Goal: Complete application form: Complete application form

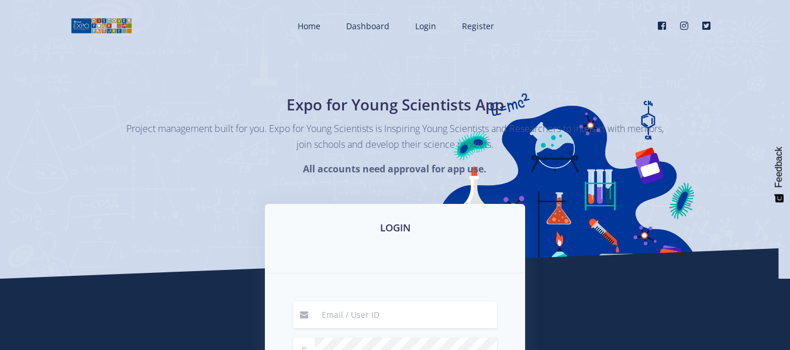
type input "[EMAIL_ADDRESS][DOMAIN_NAME]"
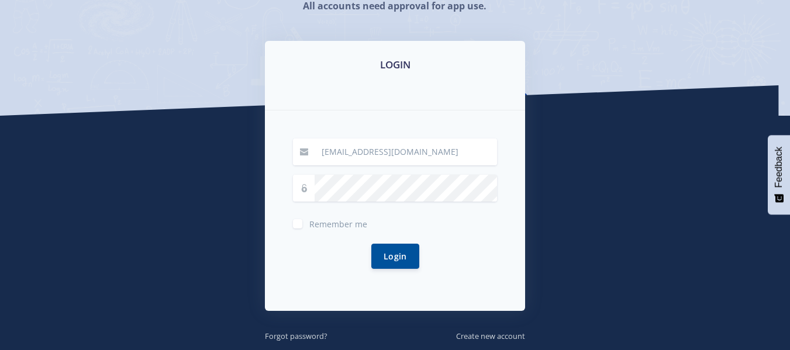
scroll to position [164, 0]
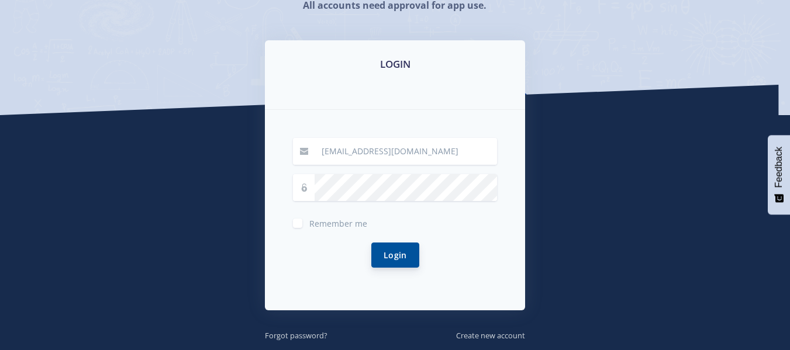
click at [386, 251] on button "Login" at bounding box center [395, 255] width 48 height 25
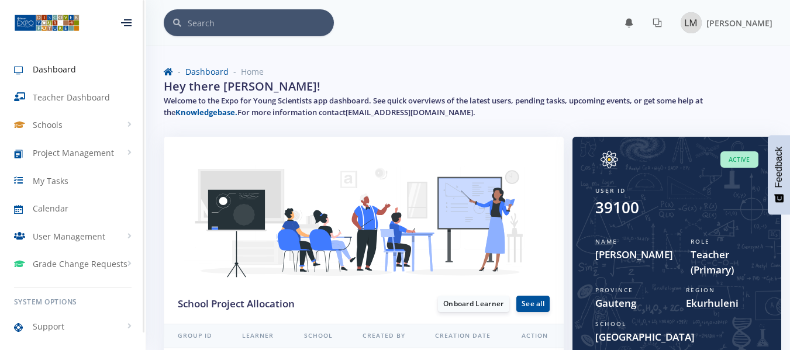
click at [126, 23] on icon at bounding box center [126, 22] width 11 height 1
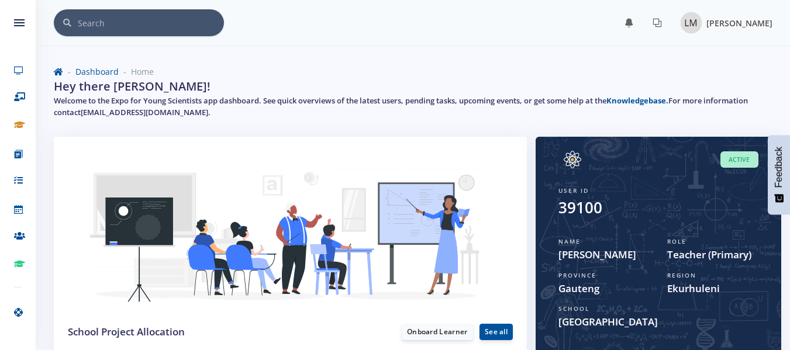
click at [694, 25] on img at bounding box center [690, 22] width 21 height 21
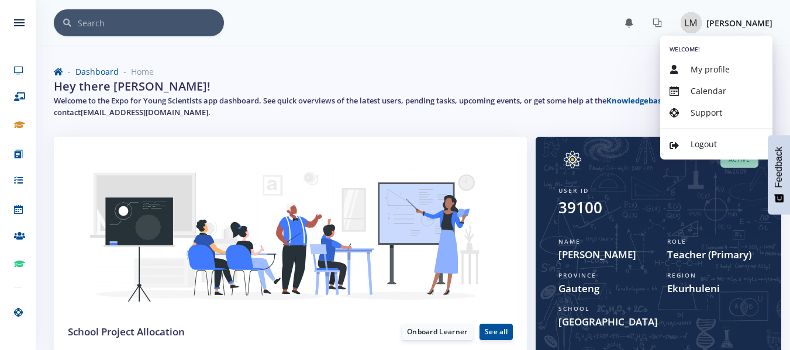
click at [670, 252] on span "Teacher (Primary)" at bounding box center [712, 254] width 91 height 15
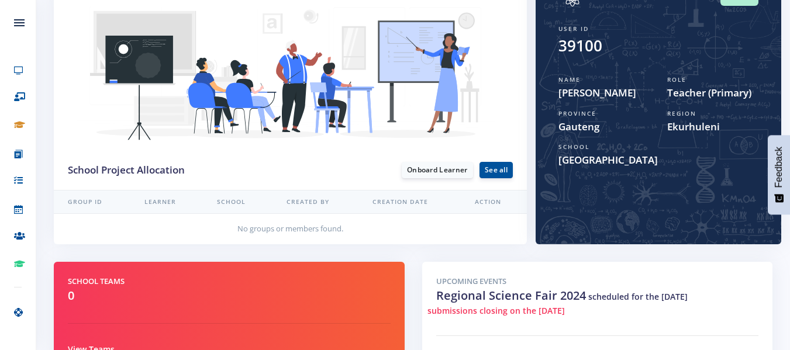
scroll to position [164, 0]
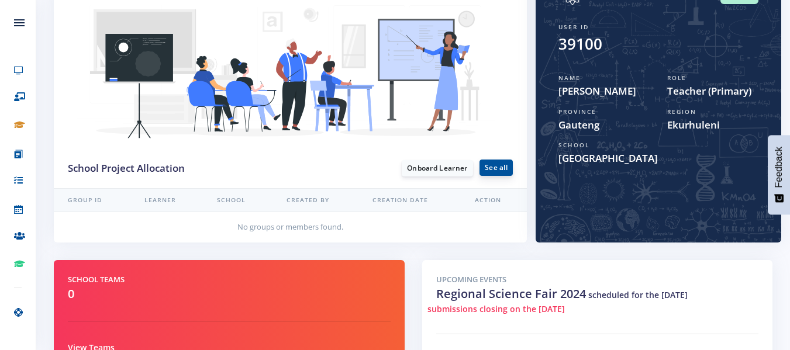
click at [495, 172] on link "See all" at bounding box center [495, 168] width 33 height 16
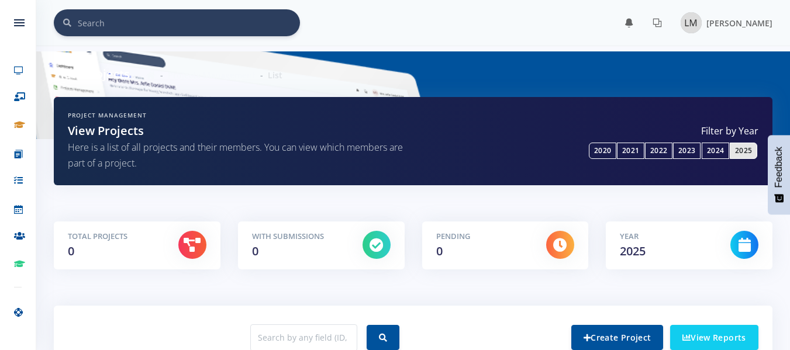
click at [139, 23] on input "text" at bounding box center [189, 22] width 222 height 27
type input "LEARMNER"
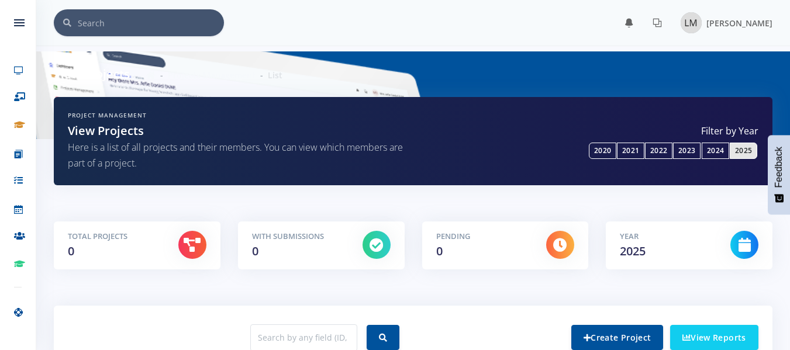
scroll to position [9, 9]
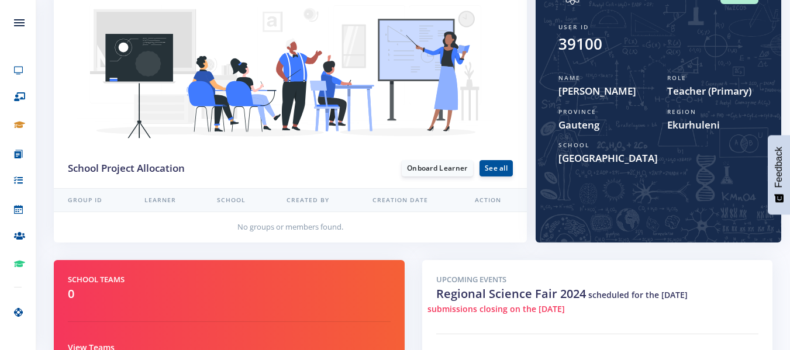
scroll to position [9, 9]
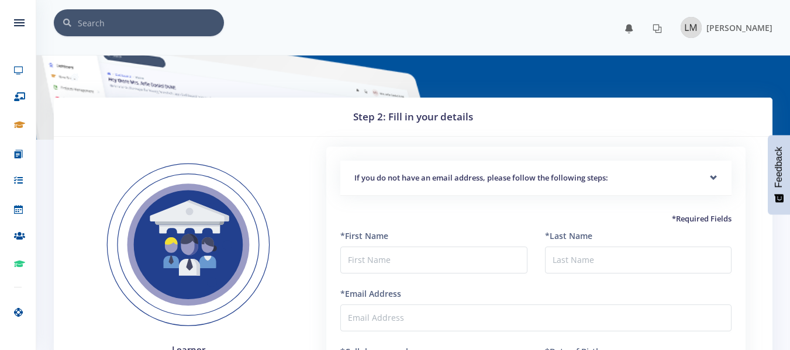
scroll to position [9, 9]
click at [415, 258] on input "text" at bounding box center [433, 260] width 186 height 27
type input "n"
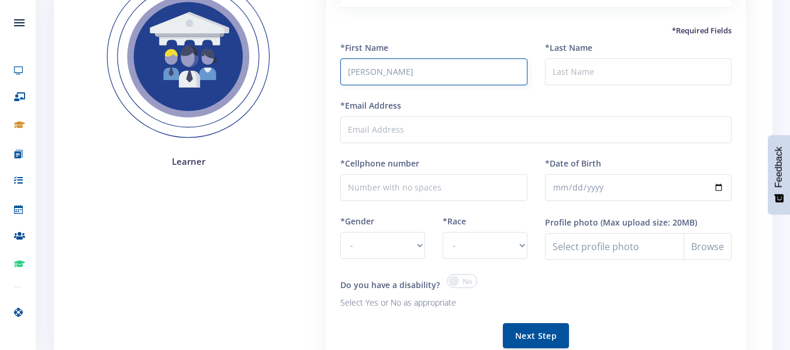
scroll to position [195, 0]
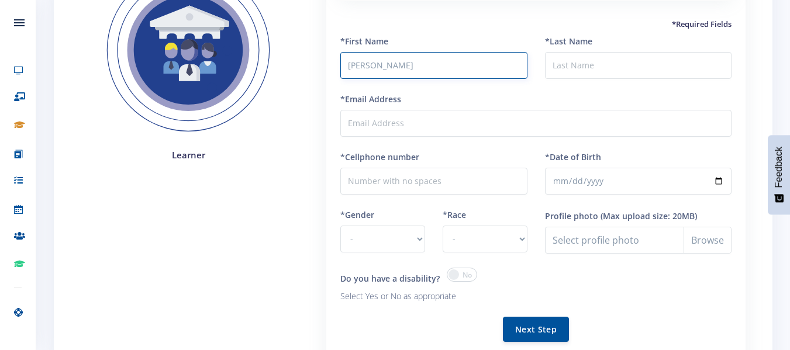
type input "[PERSON_NAME]"
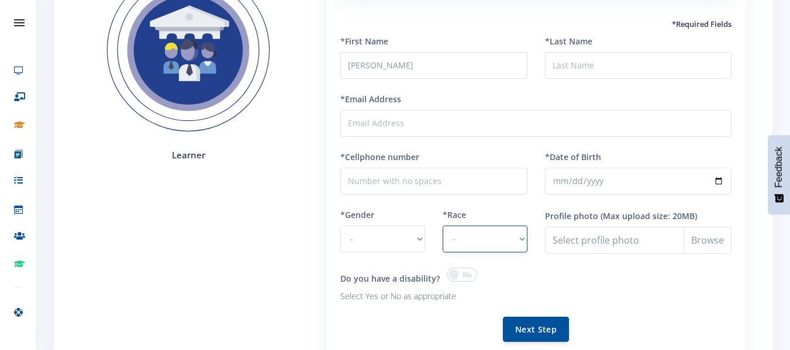
click at [521, 242] on select "- [DEMOGRAPHIC_DATA] Coloured Indian White Other" at bounding box center [484, 239] width 85 height 27
select select "[DEMOGRAPHIC_DATA]"
click at [442, 226] on select "- [DEMOGRAPHIC_DATA] Coloured Indian White Other" at bounding box center [484, 239] width 85 height 27
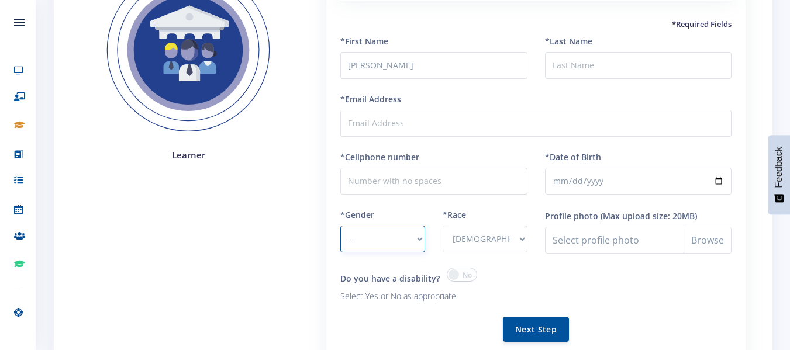
click at [419, 239] on select "- [DEMOGRAPHIC_DATA] [DEMOGRAPHIC_DATA]" at bounding box center [382, 239] width 85 height 27
select select "F"
click at [340, 226] on select "- [DEMOGRAPHIC_DATA] [DEMOGRAPHIC_DATA]" at bounding box center [382, 239] width 85 height 27
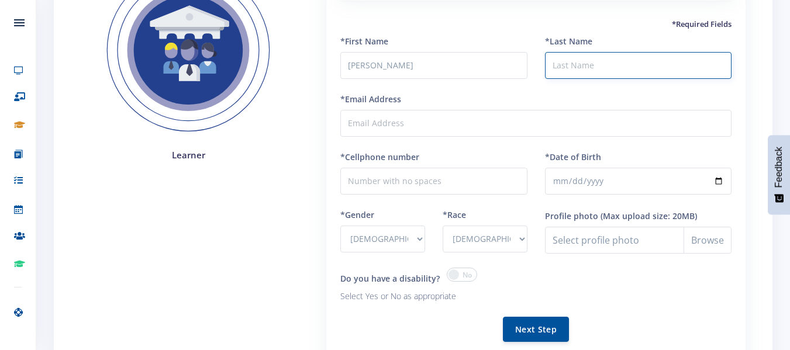
click at [583, 64] on input "*Last Name" at bounding box center [638, 65] width 186 height 27
type input "+"
click at [503, 317] on button "Next Step" at bounding box center [536, 329] width 66 height 25
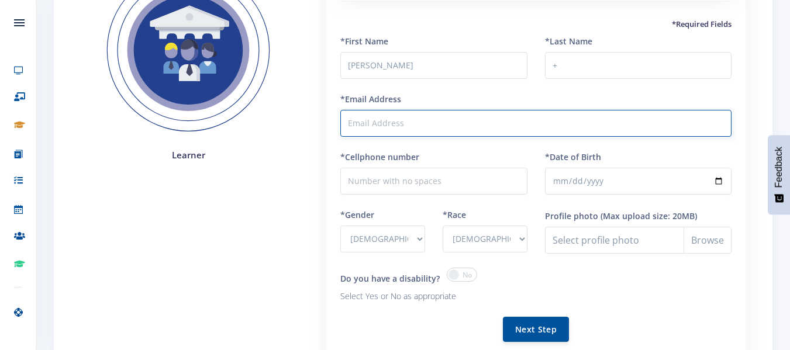
type input "m"
click at [447, 94] on div "*Email Address m" at bounding box center [535, 115] width 391 height 44
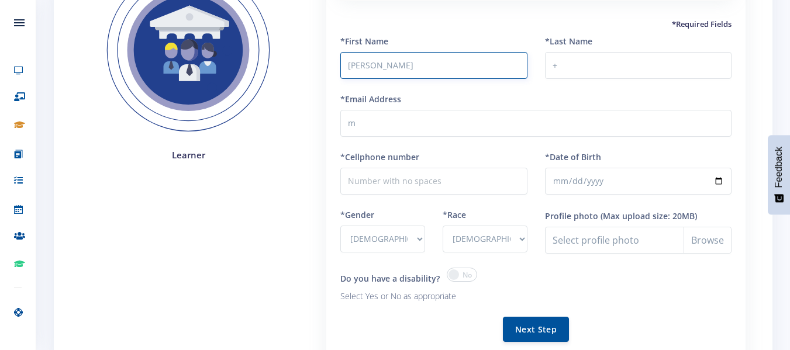
click at [452, 61] on input "[PERSON_NAME]" at bounding box center [433, 65] width 186 height 27
